Goal: Information Seeking & Learning: Check status

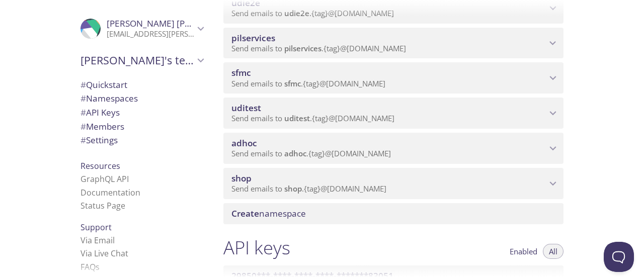
scroll to position [201, 0]
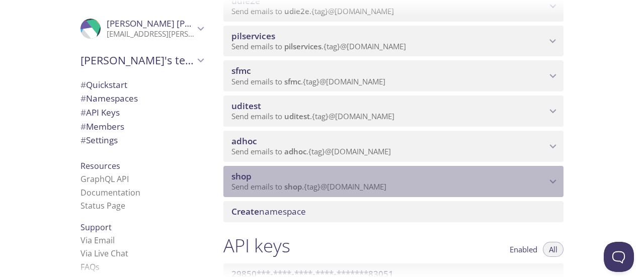
click at [554, 180] on icon "shop namespace" at bounding box center [552, 181] width 13 height 13
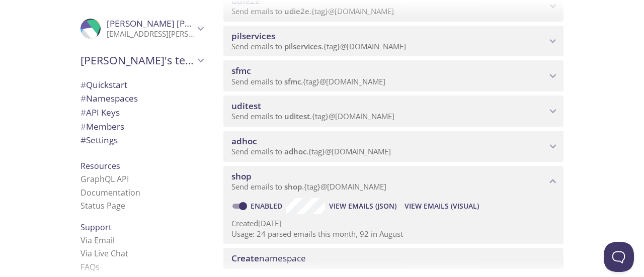
click at [426, 207] on span "View Emails (Visual)" at bounding box center [442, 206] width 74 height 12
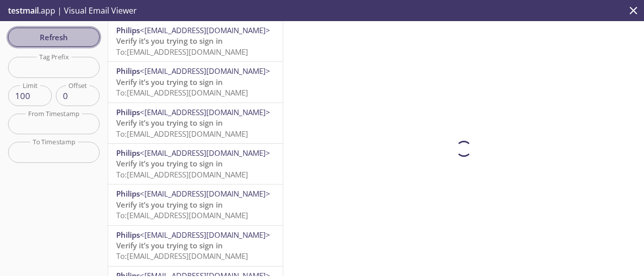
click at [79, 40] on span "Refresh" at bounding box center [53, 37] width 75 height 13
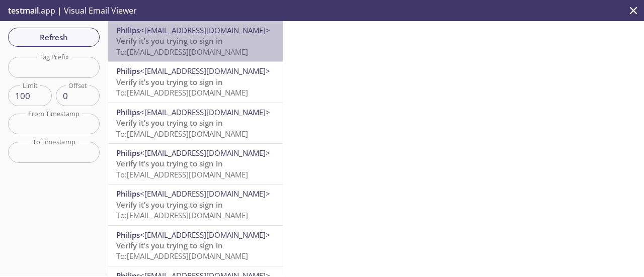
click at [198, 48] on span "To: [EMAIL_ADDRESS][DOMAIN_NAME]" at bounding box center [182, 52] width 132 height 10
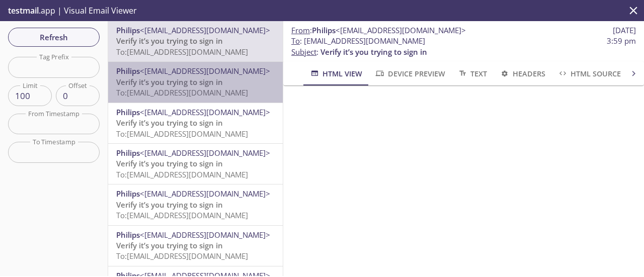
click at [200, 87] on span "Verify it’s you trying to sign in" at bounding box center [169, 82] width 107 height 10
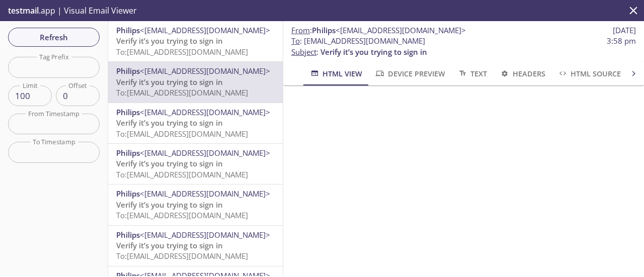
click at [216, 123] on span "Verify it’s you trying to sign in" at bounding box center [169, 123] width 107 height 10
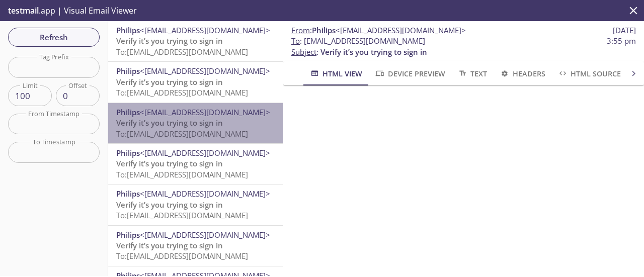
click at [214, 125] on span "Verify it’s you trying to sign in" at bounding box center [169, 123] width 107 height 10
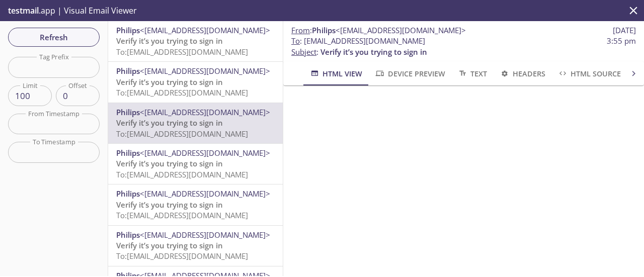
click at [193, 50] on span "To: [EMAIL_ADDRESS][DOMAIN_NAME]" at bounding box center [182, 52] width 132 height 10
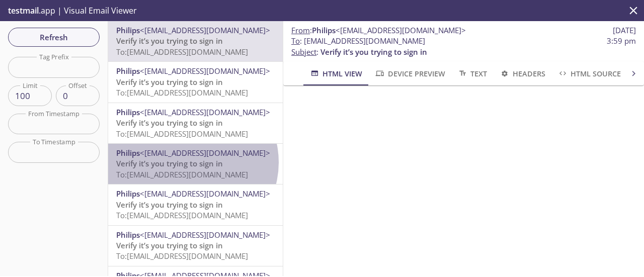
click at [190, 163] on span "Verify it’s you trying to sign in" at bounding box center [169, 163] width 107 height 10
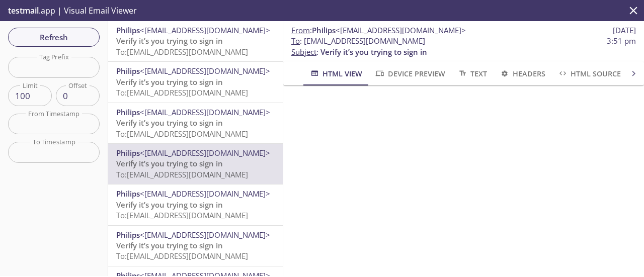
click at [225, 174] on span "To: [EMAIL_ADDRESS][DOMAIN_NAME]" at bounding box center [182, 175] width 132 height 10
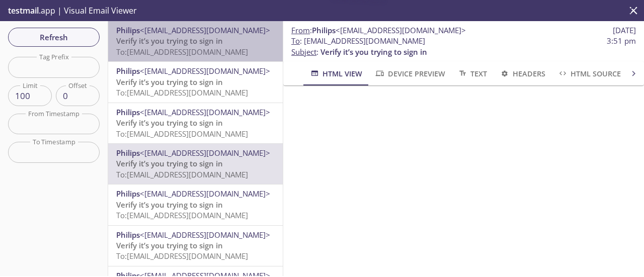
click at [201, 48] on span "To: [EMAIL_ADDRESS][DOMAIN_NAME]" at bounding box center [182, 52] width 132 height 10
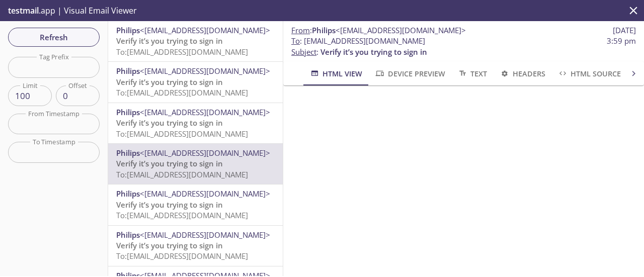
click at [221, 122] on span "Verify it’s you trying to sign in" at bounding box center [169, 123] width 107 height 10
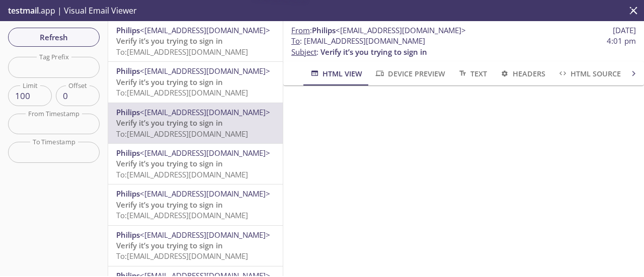
click at [214, 86] on span "Verify it’s you trying to sign in" at bounding box center [169, 82] width 107 height 10
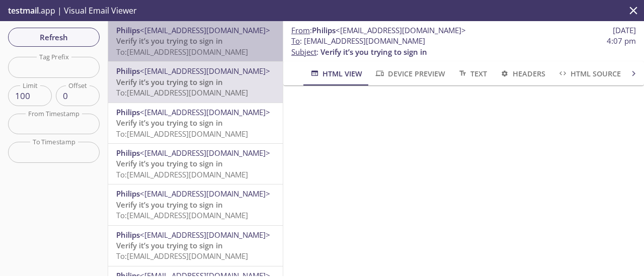
click at [210, 53] on span "To: [EMAIL_ADDRESS][DOMAIN_NAME]" at bounding box center [182, 52] width 132 height 10
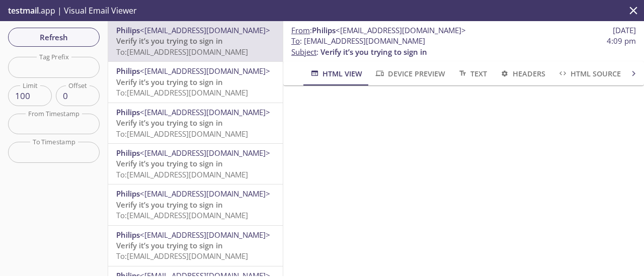
click at [213, 71] on span "<[EMAIL_ADDRESS][DOMAIN_NAME]>" at bounding box center [205, 71] width 130 height 10
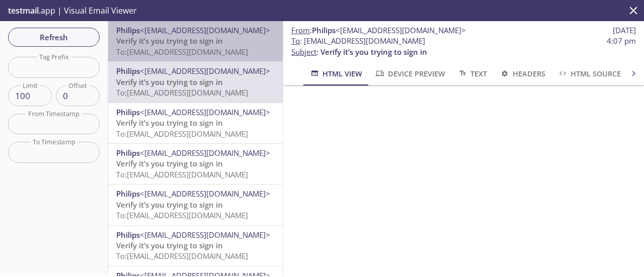
click at [213, 51] on span "To: [EMAIL_ADDRESS][DOMAIN_NAME]" at bounding box center [182, 52] width 132 height 10
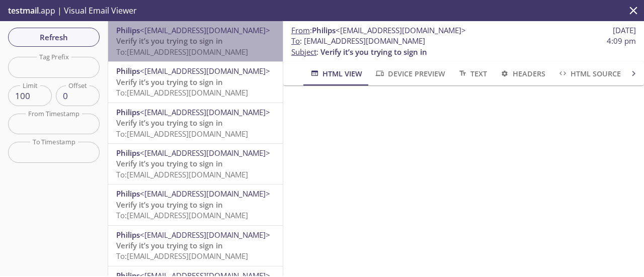
click at [196, 44] on span "Verify it’s you trying to sign in" at bounding box center [169, 41] width 107 height 10
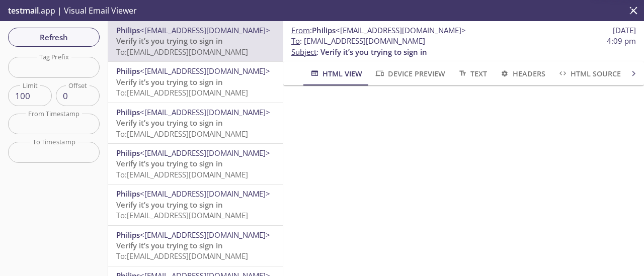
click at [197, 74] on span "<[EMAIL_ADDRESS][DOMAIN_NAME]>" at bounding box center [205, 71] width 130 height 10
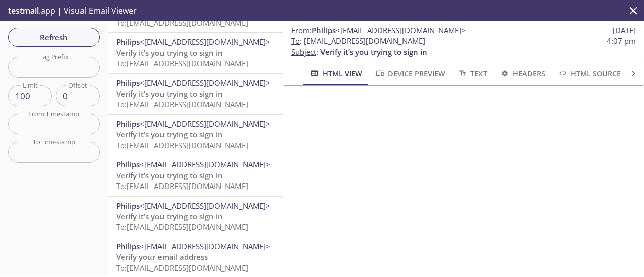
scroll to position [151, 0]
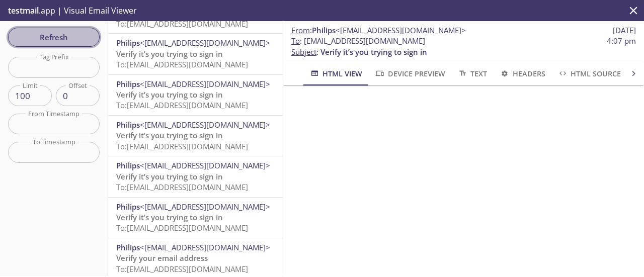
click at [87, 28] on button "Refresh" at bounding box center [54, 37] width 92 height 19
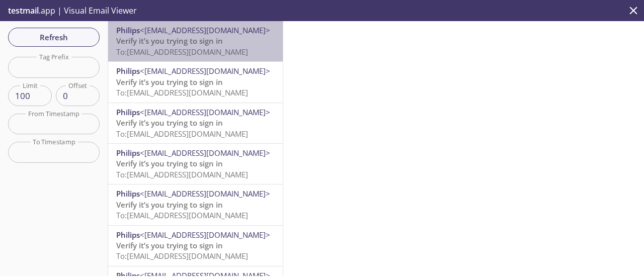
click at [211, 45] on span "Verify it’s you trying to sign in" at bounding box center [169, 41] width 107 height 10
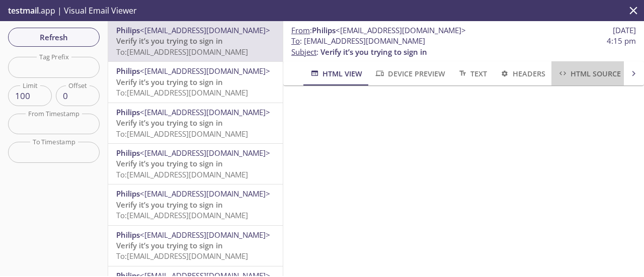
click at [580, 72] on span "HTML Source" at bounding box center [588, 73] width 63 height 13
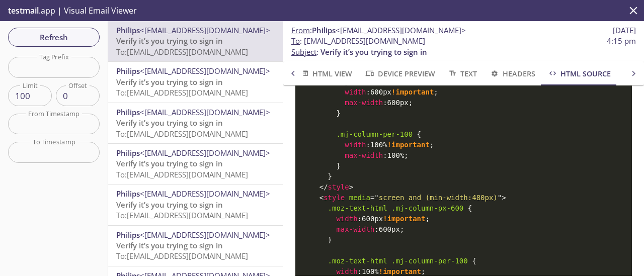
scroll to position [704, 0]
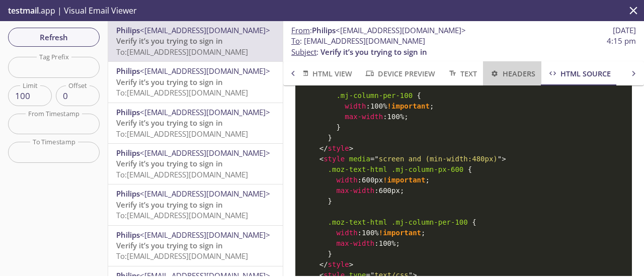
click at [516, 76] on span "Headers" at bounding box center [512, 73] width 46 height 13
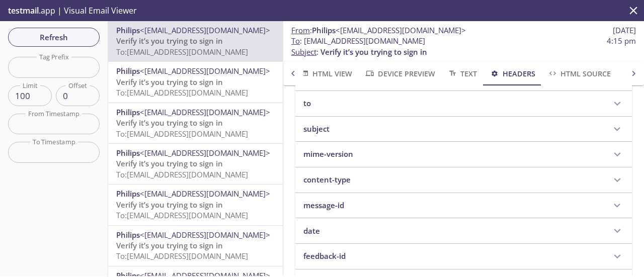
scroll to position [291, 0]
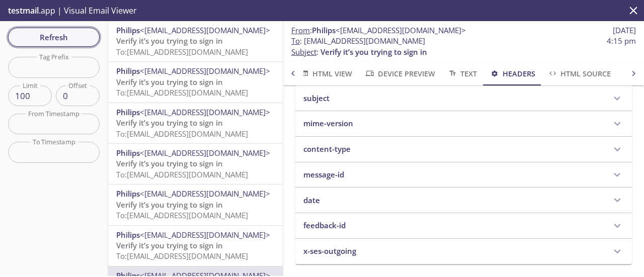
click at [69, 33] on span "Refresh" at bounding box center [53, 37] width 75 height 13
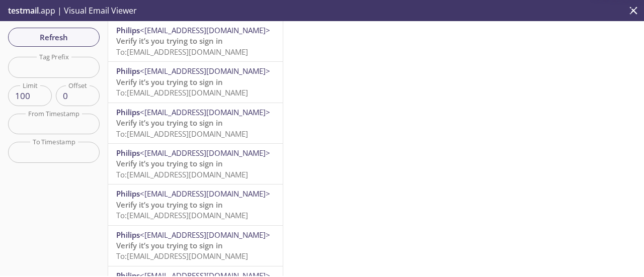
click at [216, 41] on span "Verify it’s you trying to sign in" at bounding box center [169, 41] width 107 height 10
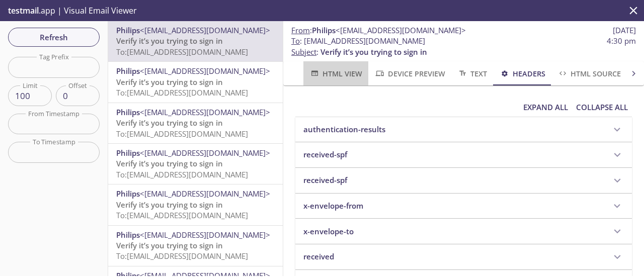
click at [330, 77] on span "HTML View" at bounding box center [335, 73] width 53 height 13
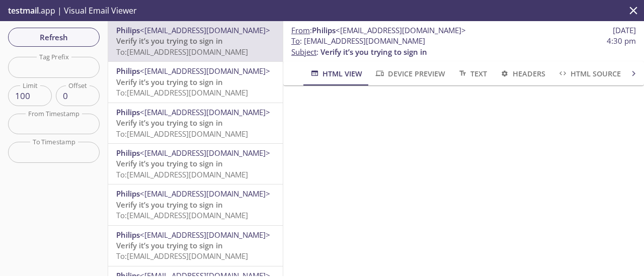
click at [90, 40] on span "Refresh" at bounding box center [53, 37] width 75 height 13
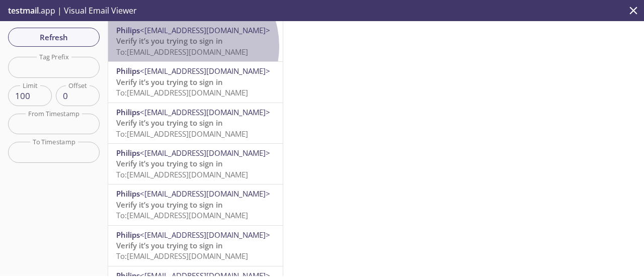
click at [188, 47] on span "To: [EMAIL_ADDRESS][DOMAIN_NAME]" at bounding box center [182, 52] width 132 height 10
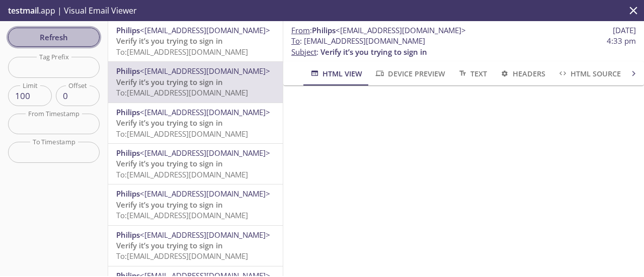
click at [77, 35] on span "Refresh" at bounding box center [53, 37] width 75 height 13
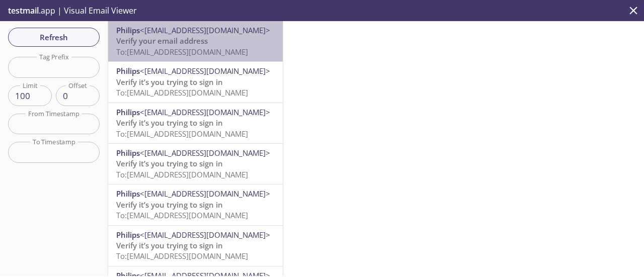
click at [219, 47] on span "To: [EMAIL_ADDRESS][DOMAIN_NAME]" at bounding box center [182, 52] width 132 height 10
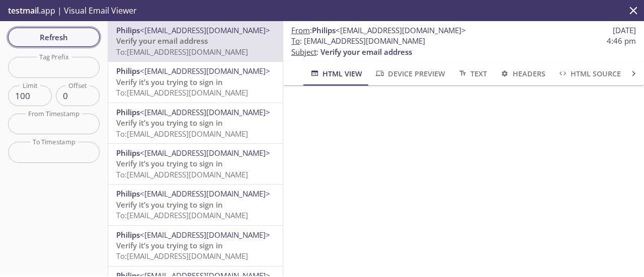
click at [55, 42] on span "Refresh" at bounding box center [53, 37] width 75 height 13
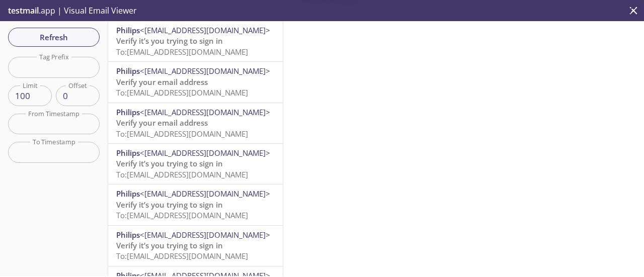
click at [187, 36] on span "Verify it’s you trying to sign in" at bounding box center [169, 41] width 107 height 10
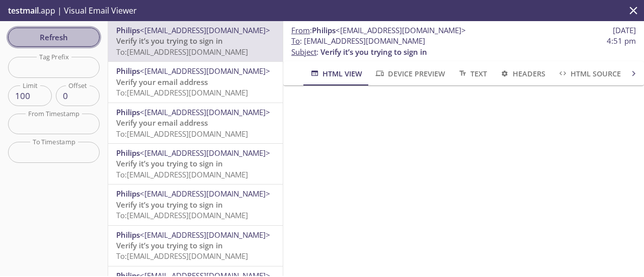
click at [63, 41] on span "Refresh" at bounding box center [53, 37] width 75 height 13
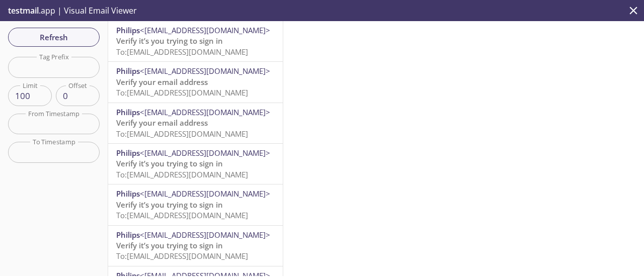
click at [173, 46] on span "Verify it’s you trying to sign in" at bounding box center [169, 41] width 107 height 10
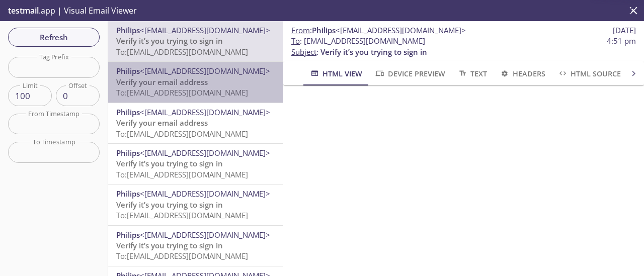
click at [196, 88] on span "To: [EMAIL_ADDRESS][DOMAIN_NAME]" at bounding box center [182, 93] width 132 height 10
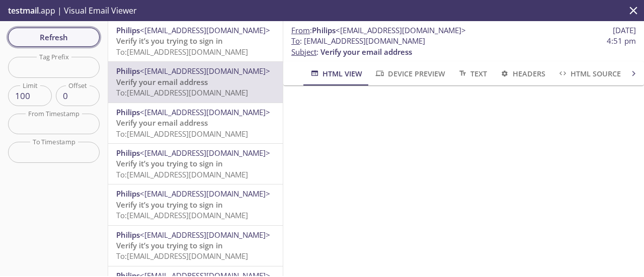
click at [64, 39] on span "Refresh" at bounding box center [53, 37] width 75 height 13
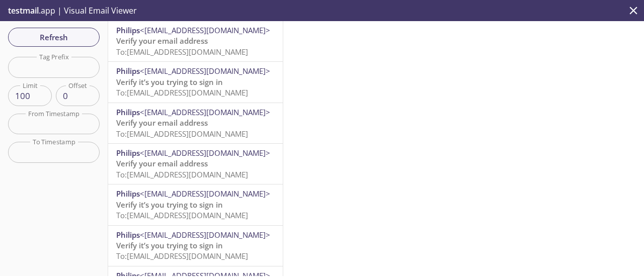
click at [204, 51] on span "To: [EMAIL_ADDRESS][DOMAIN_NAME]" at bounding box center [182, 52] width 132 height 10
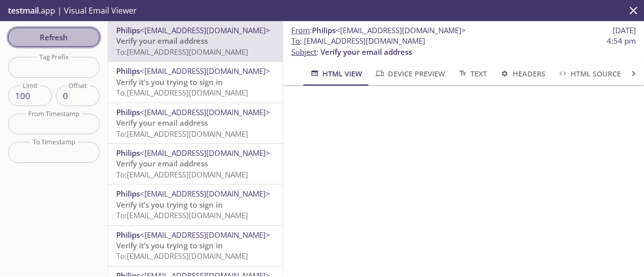
click at [60, 41] on span "Refresh" at bounding box center [53, 37] width 75 height 13
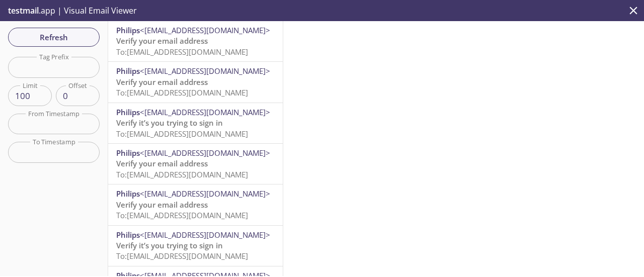
click at [169, 53] on span "To: [EMAIL_ADDRESS][DOMAIN_NAME]" at bounding box center [182, 52] width 132 height 10
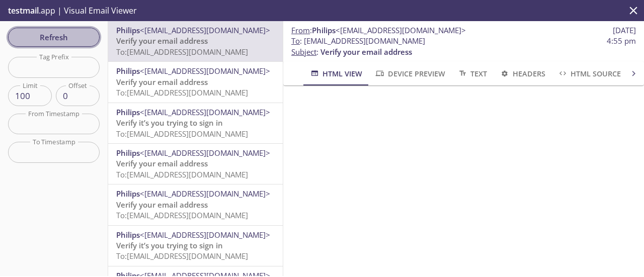
click at [52, 37] on span "Refresh" at bounding box center [53, 37] width 75 height 13
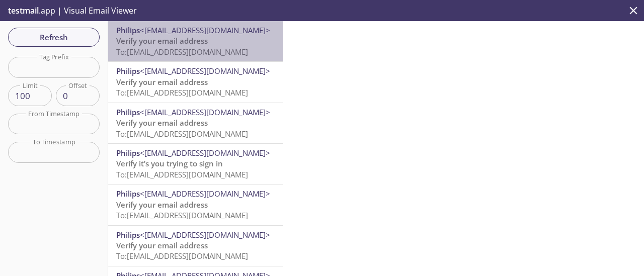
click at [204, 32] on span "<[EMAIL_ADDRESS][DOMAIN_NAME]>" at bounding box center [205, 30] width 130 height 10
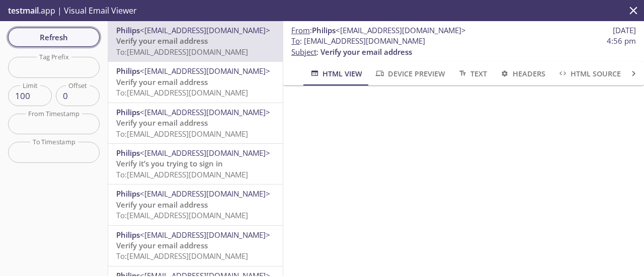
click at [66, 29] on button "Refresh" at bounding box center [54, 37] width 92 height 19
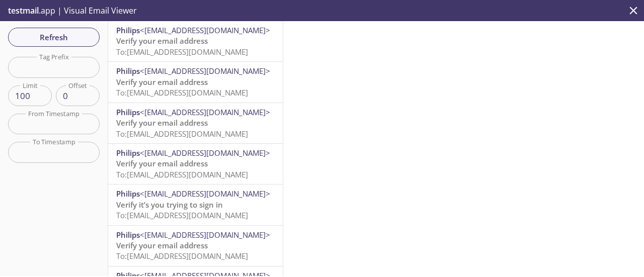
click at [171, 53] on span "To: [EMAIL_ADDRESS][DOMAIN_NAME]" at bounding box center [182, 52] width 132 height 10
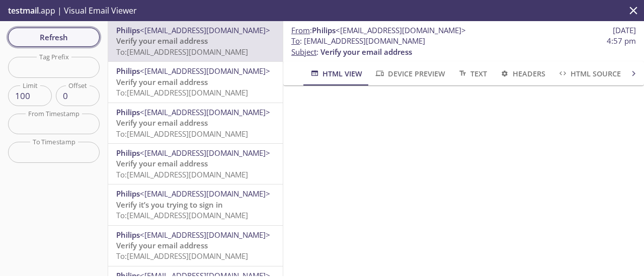
click at [70, 43] on span "Refresh" at bounding box center [53, 37] width 75 height 13
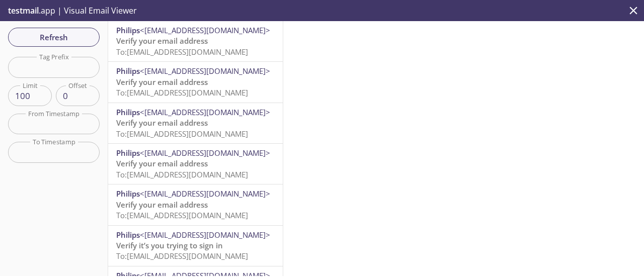
click at [189, 49] on span "To: [EMAIL_ADDRESS][DOMAIN_NAME]" at bounding box center [182, 52] width 132 height 10
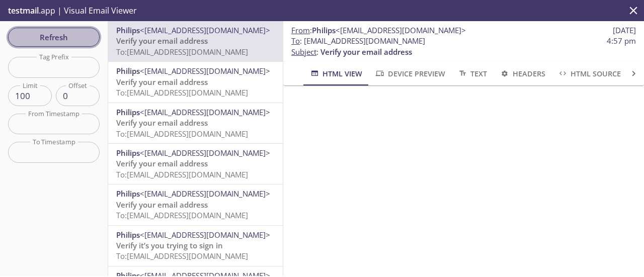
click at [78, 37] on span "Refresh" at bounding box center [53, 37] width 75 height 13
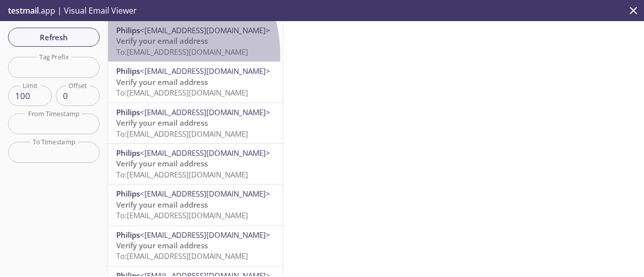
click at [145, 54] on span "To: [EMAIL_ADDRESS][DOMAIN_NAME]" at bounding box center [182, 52] width 132 height 10
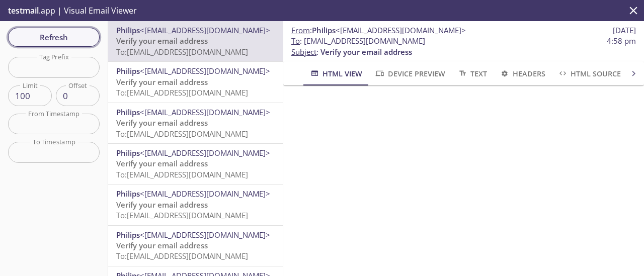
click at [71, 35] on span "Refresh" at bounding box center [53, 37] width 75 height 13
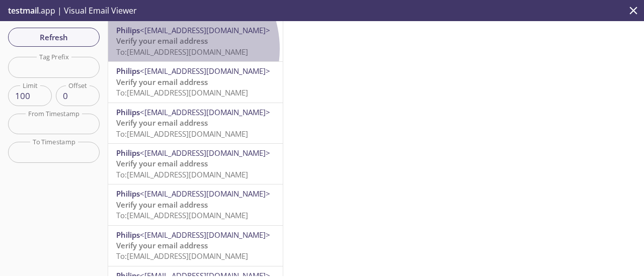
click at [175, 49] on span "To: [EMAIL_ADDRESS][DOMAIN_NAME]" at bounding box center [182, 52] width 132 height 10
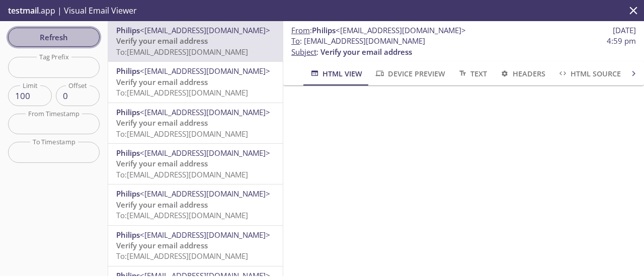
click at [84, 36] on span "Refresh" at bounding box center [53, 37] width 75 height 13
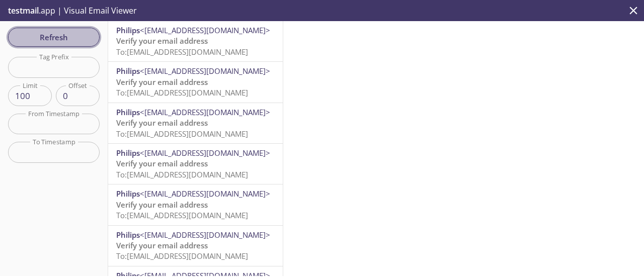
click at [47, 37] on span "Refresh" at bounding box center [53, 37] width 75 height 13
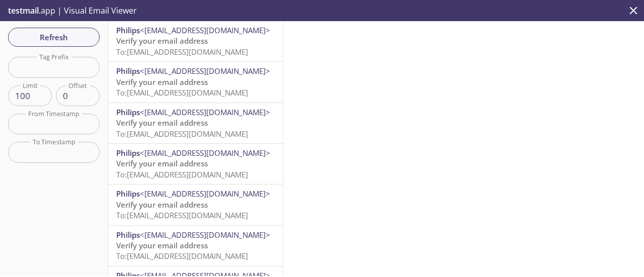
click at [187, 43] on span "Verify your email address" at bounding box center [162, 41] width 92 height 10
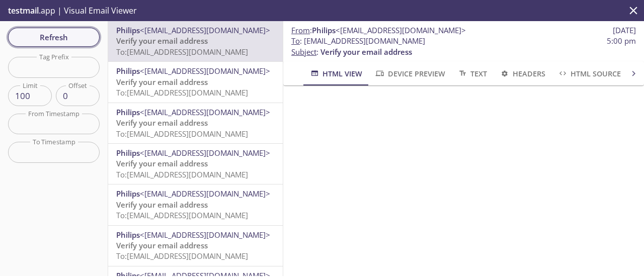
click at [55, 41] on span "Refresh" at bounding box center [53, 37] width 75 height 13
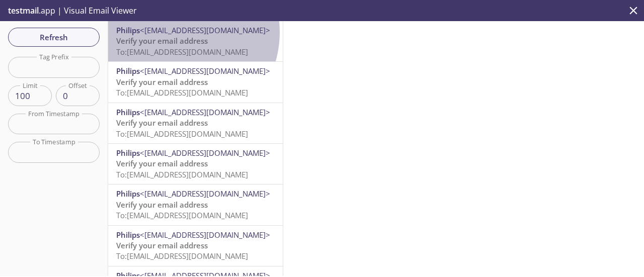
click at [176, 33] on span "<[EMAIL_ADDRESS][DOMAIN_NAME]>" at bounding box center [205, 30] width 130 height 10
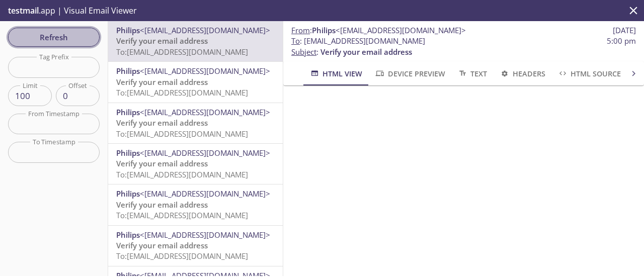
click at [77, 34] on span "Refresh" at bounding box center [53, 37] width 75 height 13
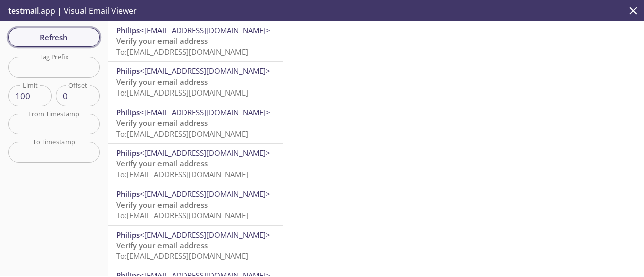
click at [74, 42] on span "Refresh" at bounding box center [53, 37] width 75 height 13
click at [185, 42] on span "Verify your email address" at bounding box center [162, 41] width 92 height 10
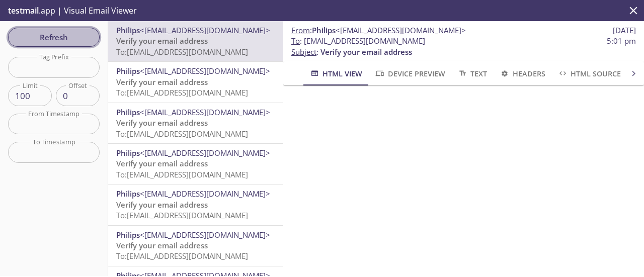
click at [42, 43] on span "Refresh" at bounding box center [53, 37] width 75 height 13
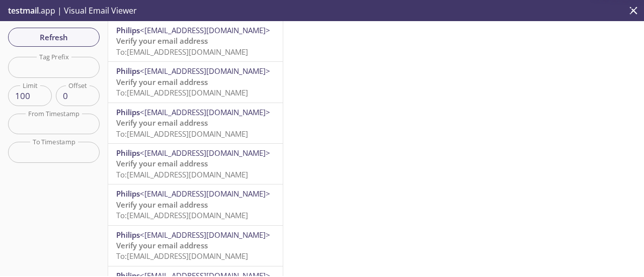
click at [185, 45] on span "Verify your email address" at bounding box center [162, 41] width 92 height 10
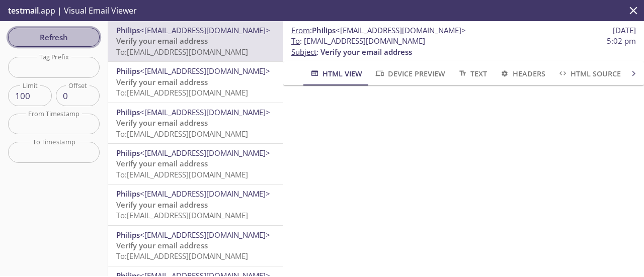
click at [88, 39] on span "Refresh" at bounding box center [53, 37] width 75 height 13
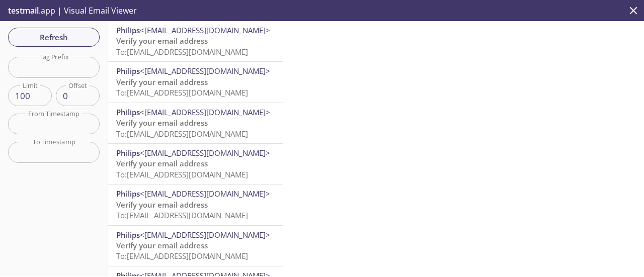
click at [212, 51] on span "To: [EMAIL_ADDRESS][DOMAIN_NAME]" at bounding box center [182, 52] width 132 height 10
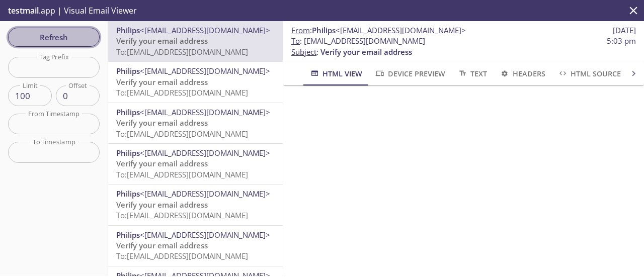
click at [70, 34] on span "Refresh" at bounding box center [53, 37] width 75 height 13
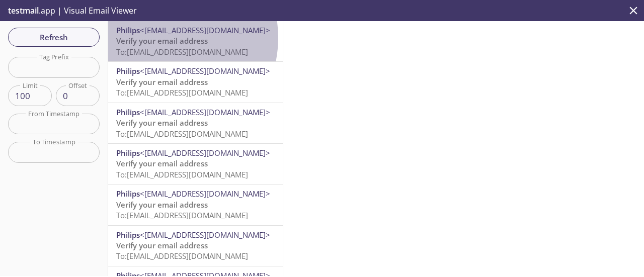
click at [159, 38] on span "Verify your email address" at bounding box center [162, 41] width 92 height 10
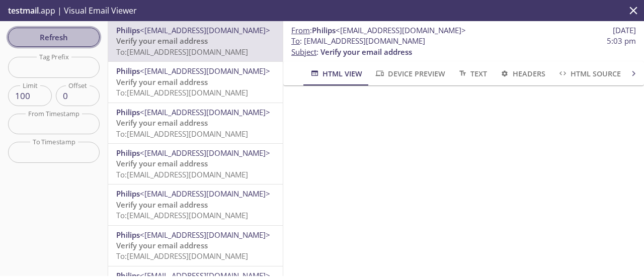
click at [54, 31] on span "Refresh" at bounding box center [53, 37] width 75 height 13
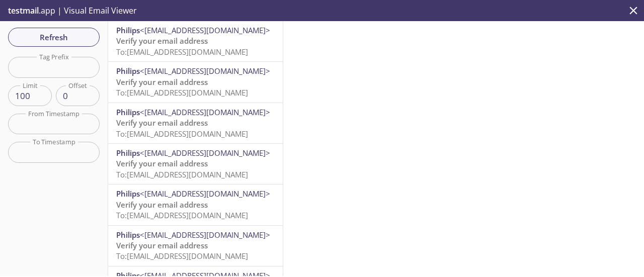
click at [191, 54] on span "To: [EMAIL_ADDRESS][DOMAIN_NAME]" at bounding box center [182, 52] width 132 height 10
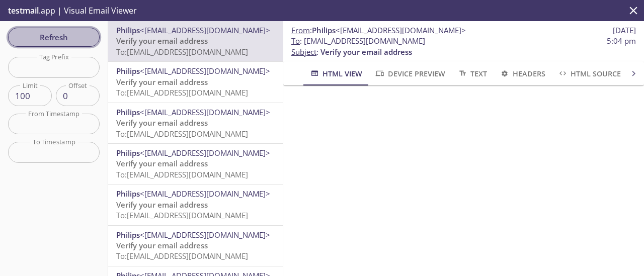
click at [60, 37] on span "Refresh" at bounding box center [53, 37] width 75 height 13
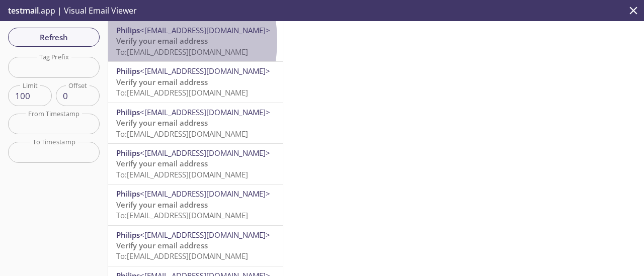
click at [145, 41] on span "Verify your email address" at bounding box center [162, 41] width 92 height 10
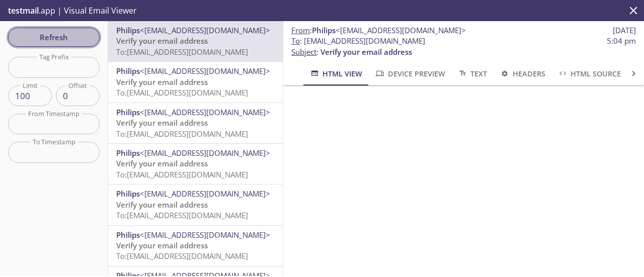
click at [60, 32] on span "Refresh" at bounding box center [53, 37] width 75 height 13
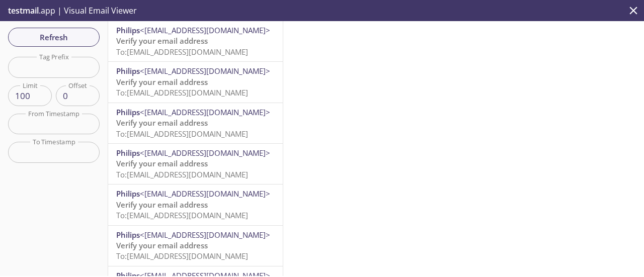
click at [186, 47] on span "To: [EMAIL_ADDRESS][DOMAIN_NAME]" at bounding box center [182, 52] width 132 height 10
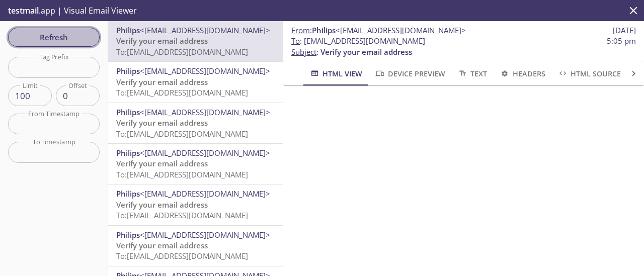
click at [44, 38] on span "Refresh" at bounding box center [53, 37] width 75 height 13
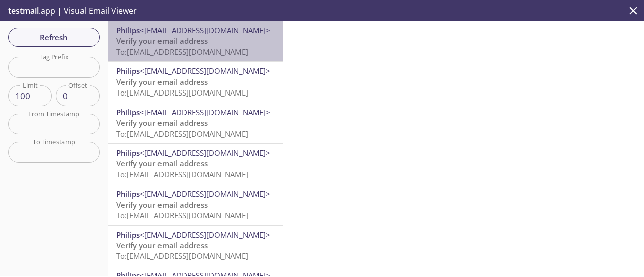
click at [210, 52] on span "To: [EMAIL_ADDRESS][DOMAIN_NAME]" at bounding box center [182, 52] width 132 height 10
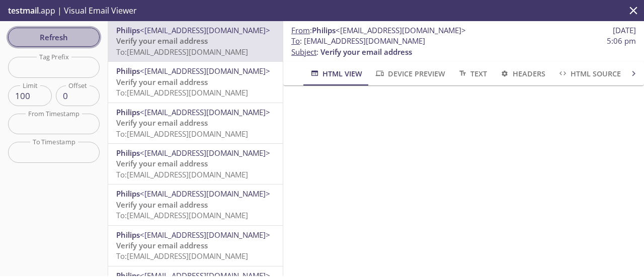
click at [70, 34] on span "Refresh" at bounding box center [53, 37] width 75 height 13
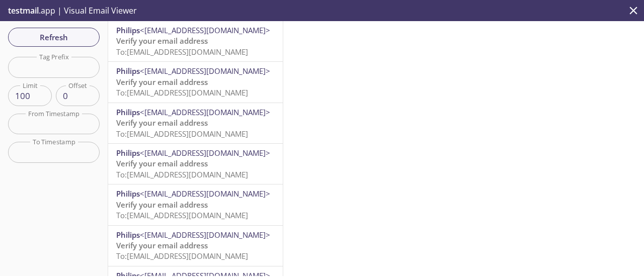
click at [197, 41] on span "Verify your email address" at bounding box center [162, 41] width 92 height 10
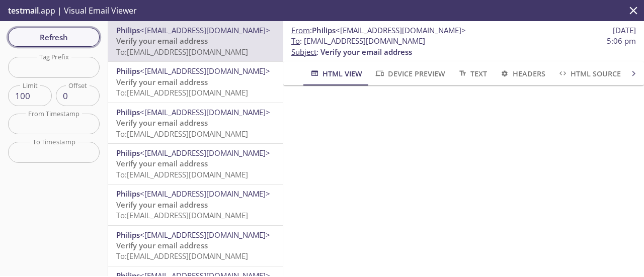
click at [71, 39] on span "Refresh" at bounding box center [53, 37] width 75 height 13
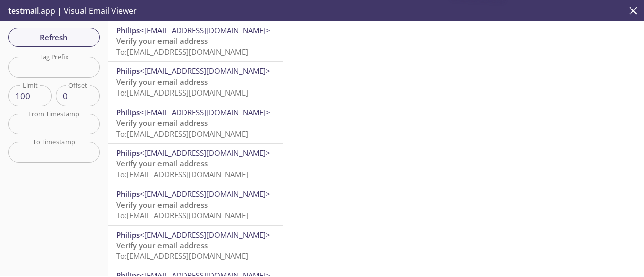
click at [212, 43] on p "Verify your email address To: [EMAIL_ADDRESS][DOMAIN_NAME]" at bounding box center [195, 47] width 158 height 22
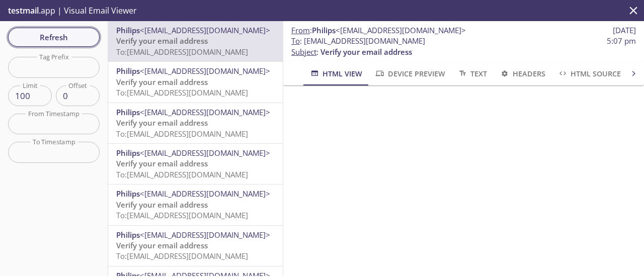
click at [88, 38] on span "Refresh" at bounding box center [53, 37] width 75 height 13
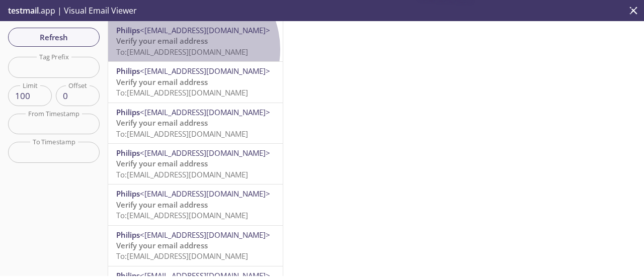
click at [190, 49] on span "To: [EMAIL_ADDRESS][DOMAIN_NAME]" at bounding box center [182, 52] width 132 height 10
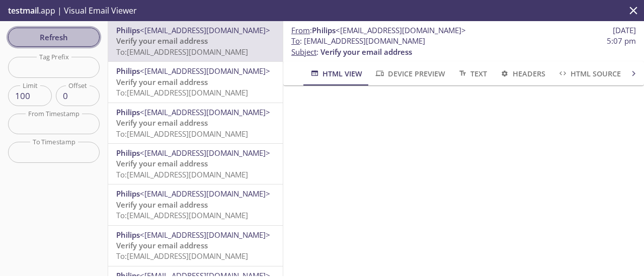
click at [77, 33] on span "Refresh" at bounding box center [53, 37] width 75 height 13
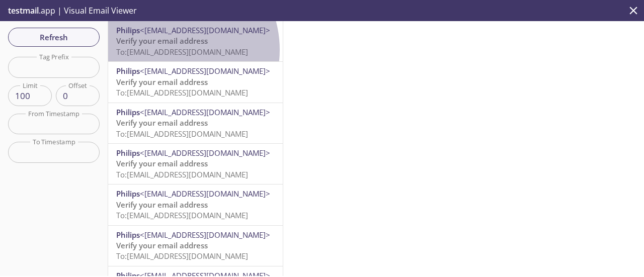
click at [170, 50] on span "To: [EMAIL_ADDRESS][DOMAIN_NAME]" at bounding box center [182, 52] width 132 height 10
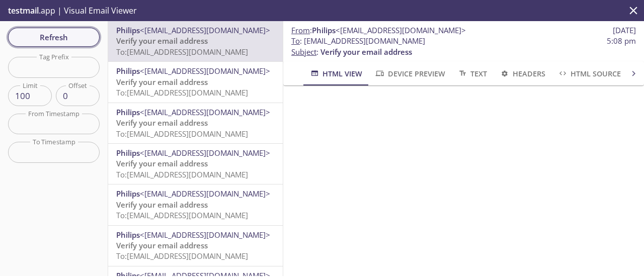
click at [79, 32] on span "Refresh" at bounding box center [53, 37] width 75 height 13
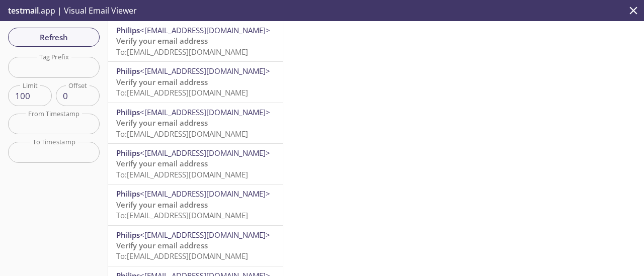
click at [197, 50] on span "To: [EMAIL_ADDRESS][DOMAIN_NAME]" at bounding box center [182, 52] width 132 height 10
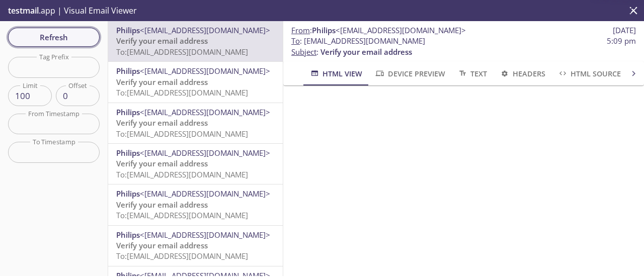
click at [65, 36] on span "Refresh" at bounding box center [53, 37] width 75 height 13
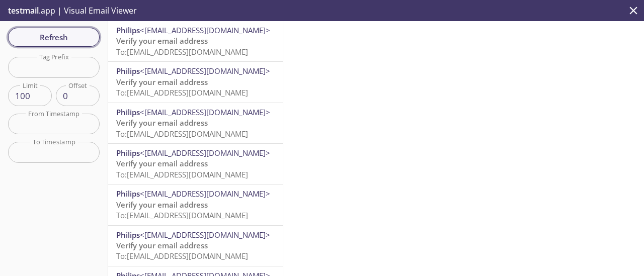
click at [69, 40] on span "Refresh" at bounding box center [53, 37] width 75 height 13
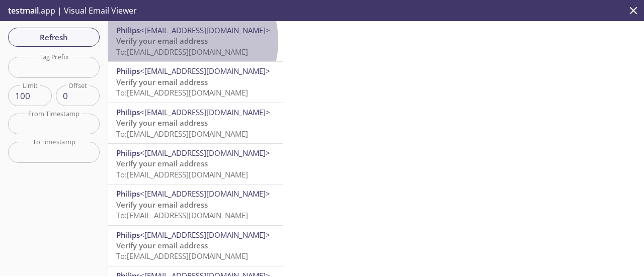
click at [184, 41] on span "Verify your email address" at bounding box center [162, 41] width 92 height 10
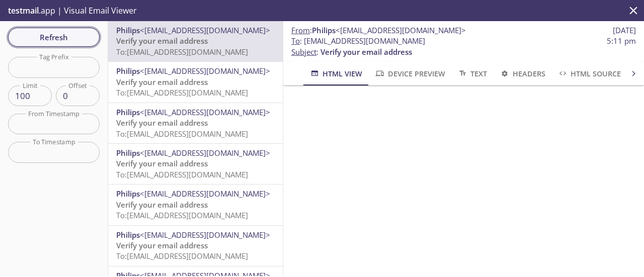
click at [82, 32] on span "Refresh" at bounding box center [53, 37] width 75 height 13
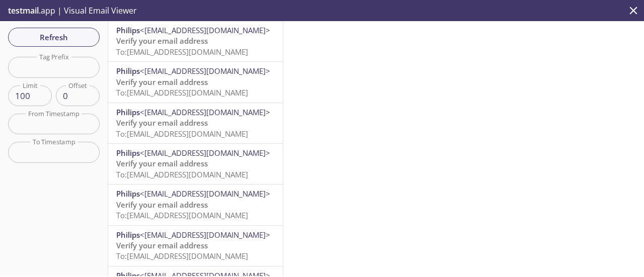
click at [178, 50] on span "To: [EMAIL_ADDRESS][DOMAIN_NAME]" at bounding box center [182, 52] width 132 height 10
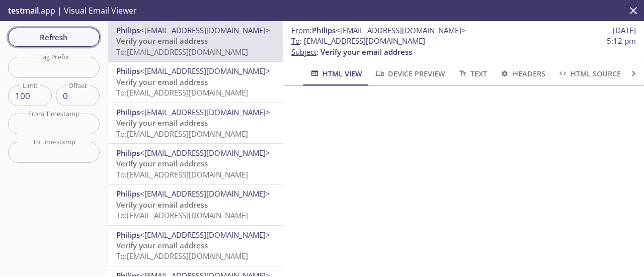
click at [40, 38] on span "Refresh" at bounding box center [53, 37] width 75 height 13
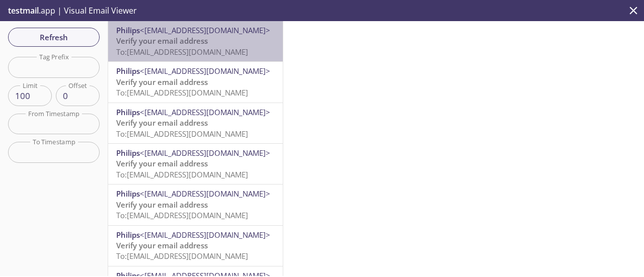
click at [200, 46] on span "Verify your email address" at bounding box center [162, 41] width 92 height 10
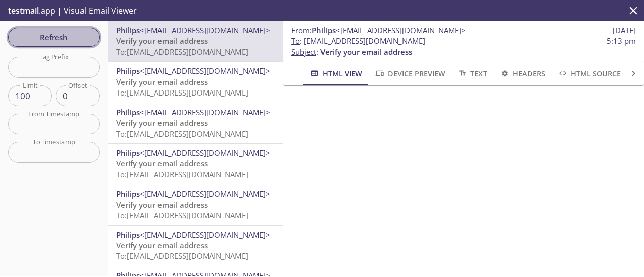
click at [83, 33] on span "Refresh" at bounding box center [53, 37] width 75 height 13
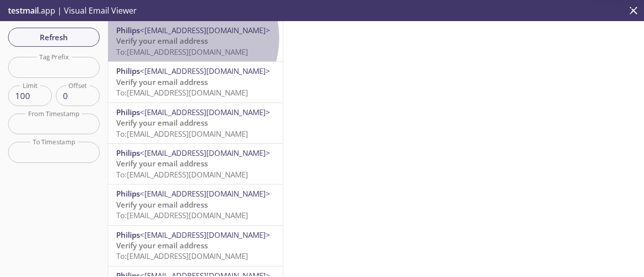
click at [189, 38] on span "Verify your email address" at bounding box center [162, 41] width 92 height 10
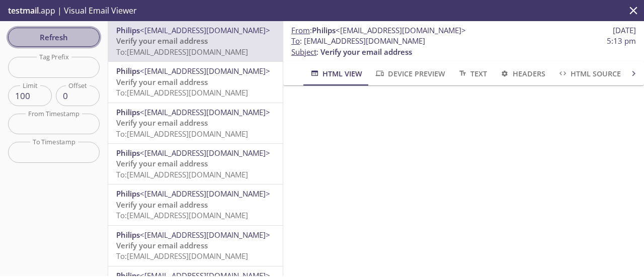
click at [53, 37] on span "Refresh" at bounding box center [53, 37] width 75 height 13
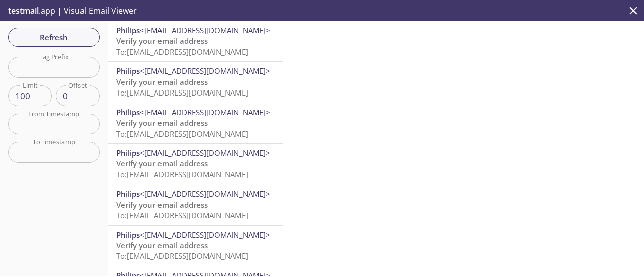
click at [168, 47] on span "To: [EMAIL_ADDRESS][DOMAIN_NAME]" at bounding box center [182, 52] width 132 height 10
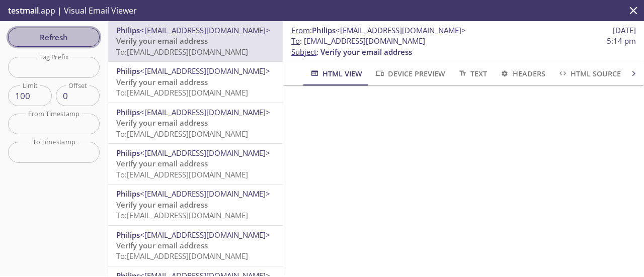
click at [52, 38] on span "Refresh" at bounding box center [53, 37] width 75 height 13
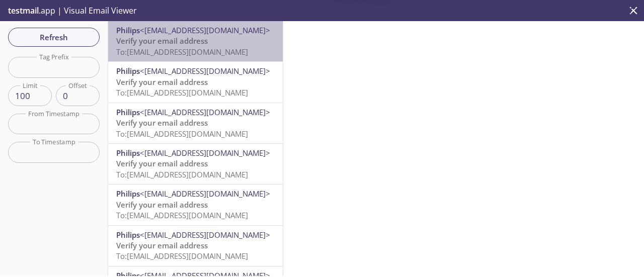
click at [196, 52] on span "To: [EMAIL_ADDRESS][DOMAIN_NAME]" at bounding box center [182, 52] width 132 height 10
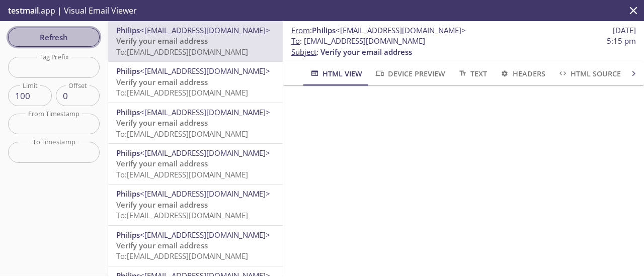
click at [62, 37] on span "Refresh" at bounding box center [53, 37] width 75 height 13
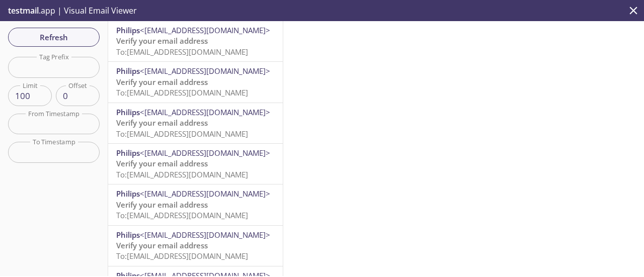
click at [160, 47] on span "To: [EMAIL_ADDRESS][DOMAIN_NAME]" at bounding box center [182, 52] width 132 height 10
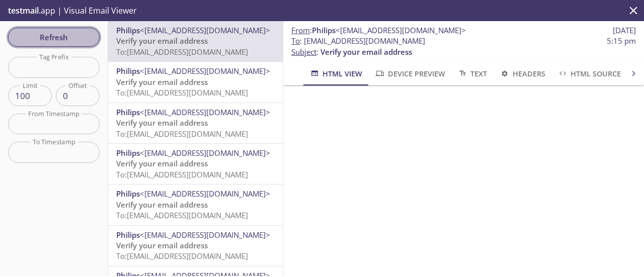
click at [87, 40] on span "Refresh" at bounding box center [53, 37] width 75 height 13
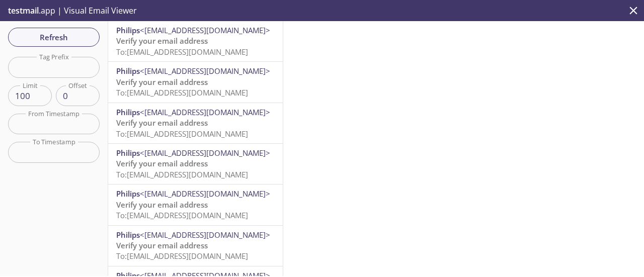
click at [211, 44] on p "Verify your email address To: [EMAIL_ADDRESS][DOMAIN_NAME]" at bounding box center [195, 47] width 158 height 22
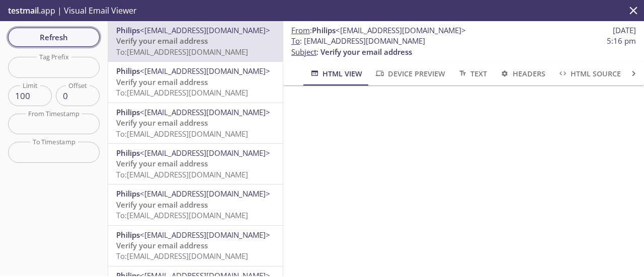
click at [90, 32] on span "Refresh" at bounding box center [53, 37] width 75 height 13
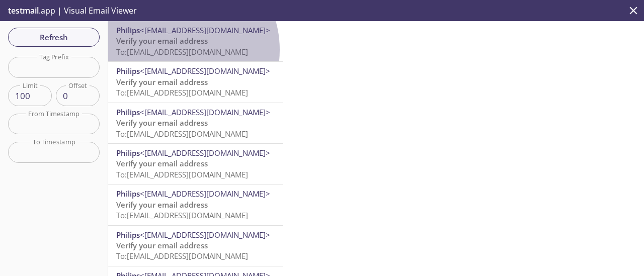
click at [174, 49] on span "To: [EMAIL_ADDRESS][DOMAIN_NAME]" at bounding box center [182, 52] width 132 height 10
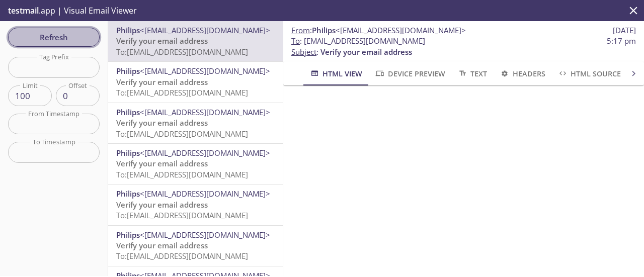
click at [80, 35] on span "Refresh" at bounding box center [53, 37] width 75 height 13
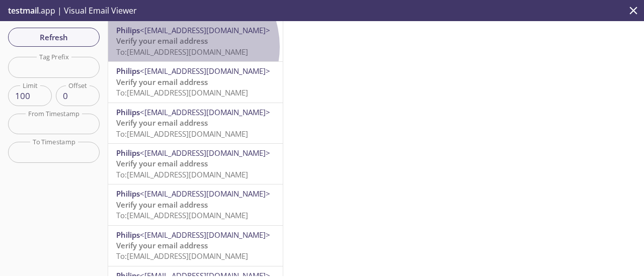
click at [188, 47] on span "To: [EMAIL_ADDRESS][DOMAIN_NAME]" at bounding box center [182, 52] width 132 height 10
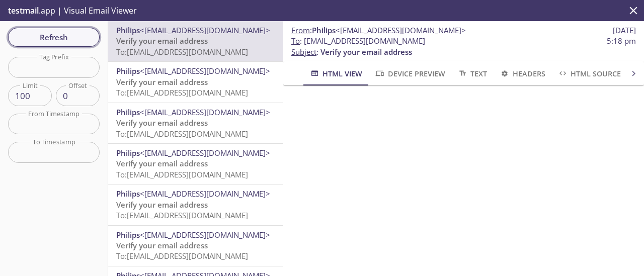
click at [72, 35] on span "Refresh" at bounding box center [53, 37] width 75 height 13
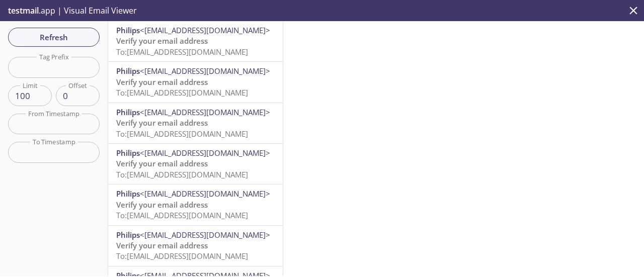
click at [163, 52] on span "To: [EMAIL_ADDRESS][DOMAIN_NAME]" at bounding box center [182, 52] width 132 height 10
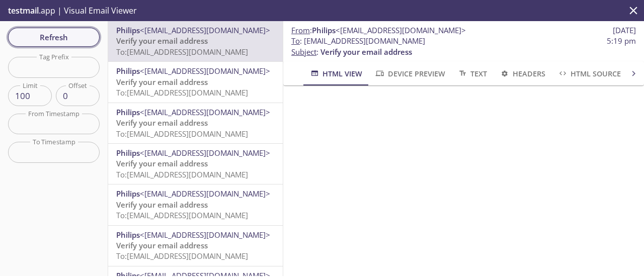
click at [87, 40] on span "Refresh" at bounding box center [53, 37] width 75 height 13
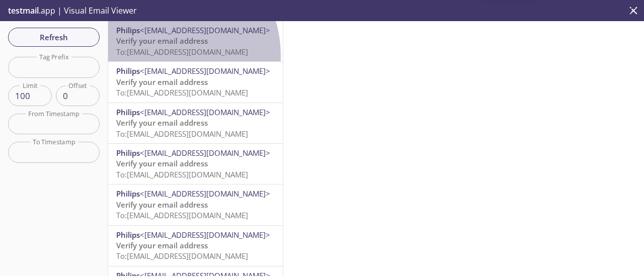
click at [160, 56] on span "To: [EMAIL_ADDRESS][DOMAIN_NAME]" at bounding box center [182, 52] width 132 height 10
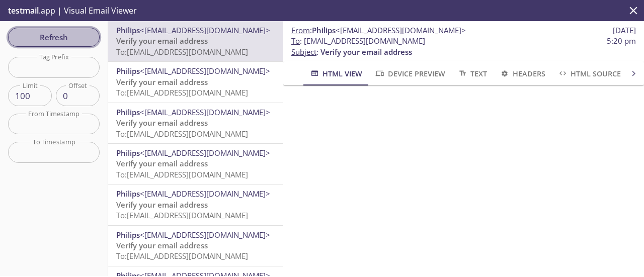
click at [51, 36] on span "Refresh" at bounding box center [53, 37] width 75 height 13
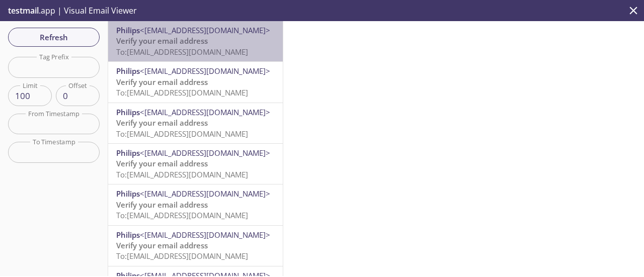
click at [198, 49] on span "To: [EMAIL_ADDRESS][DOMAIN_NAME]" at bounding box center [182, 52] width 132 height 10
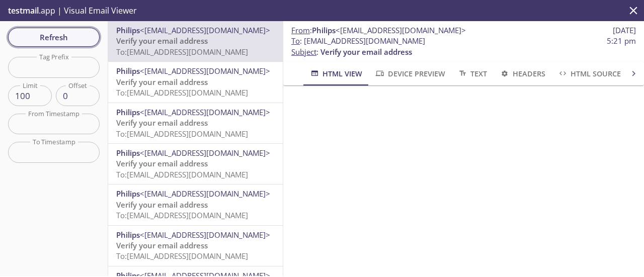
click at [53, 33] on span "Refresh" at bounding box center [53, 37] width 75 height 13
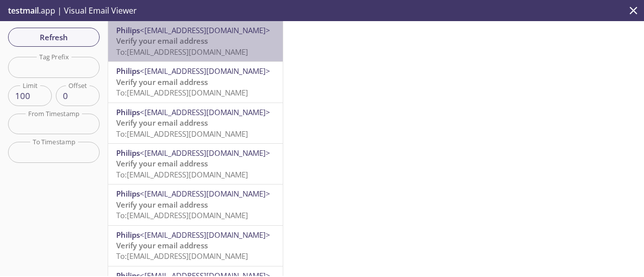
click at [209, 47] on span "To: [EMAIL_ADDRESS][DOMAIN_NAME]" at bounding box center [182, 52] width 132 height 10
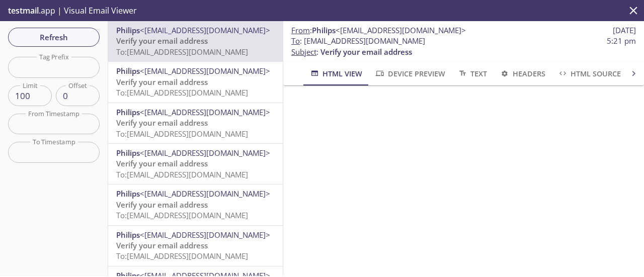
click at [42, 36] on span "Refresh" at bounding box center [53, 37] width 75 height 13
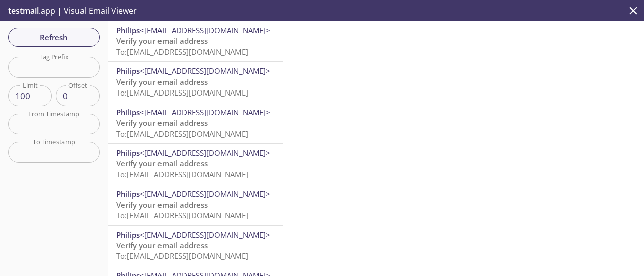
click at [179, 40] on span "Verify your email address" at bounding box center [162, 41] width 92 height 10
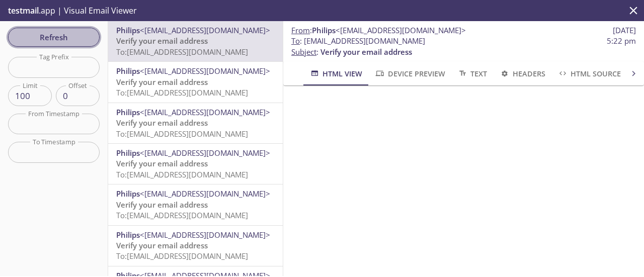
click at [60, 34] on span "Refresh" at bounding box center [53, 37] width 75 height 13
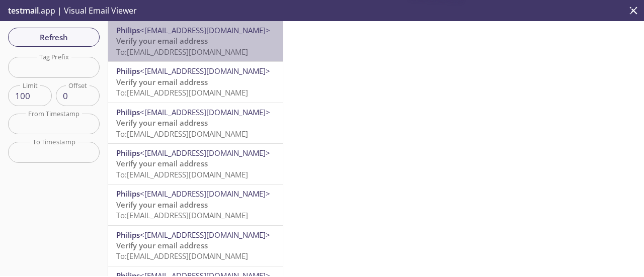
click at [197, 49] on span "To: [EMAIL_ADDRESS][DOMAIN_NAME]" at bounding box center [182, 52] width 132 height 10
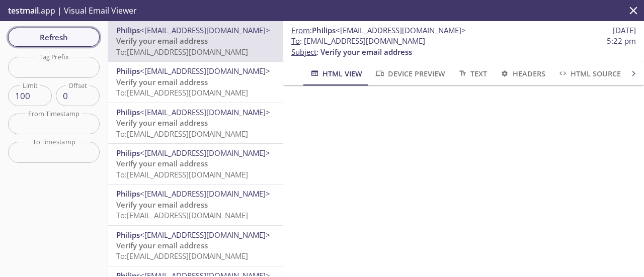
click at [49, 42] on span "Refresh" at bounding box center [53, 37] width 75 height 13
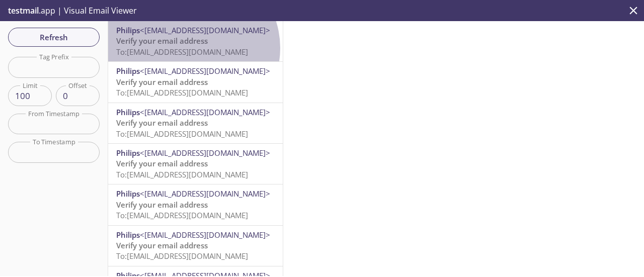
click at [192, 48] on span "To: [EMAIL_ADDRESS][DOMAIN_NAME]" at bounding box center [182, 52] width 132 height 10
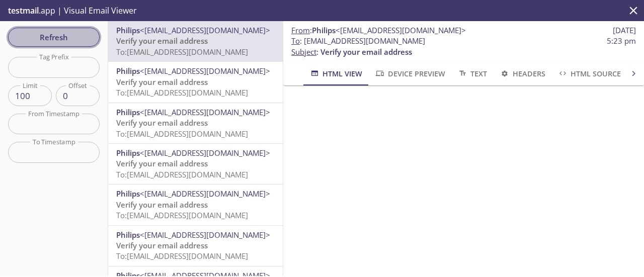
click at [58, 33] on span "Refresh" at bounding box center [53, 37] width 75 height 13
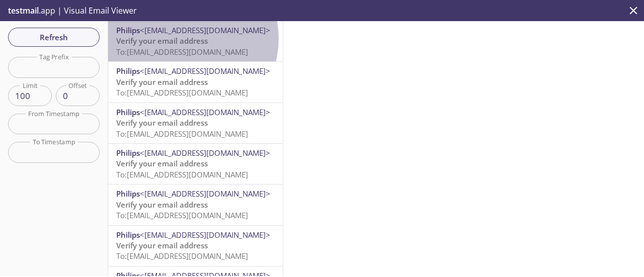
click at [186, 39] on span "Verify your email address" at bounding box center [162, 41] width 92 height 10
